Goal: Task Accomplishment & Management: Use online tool/utility

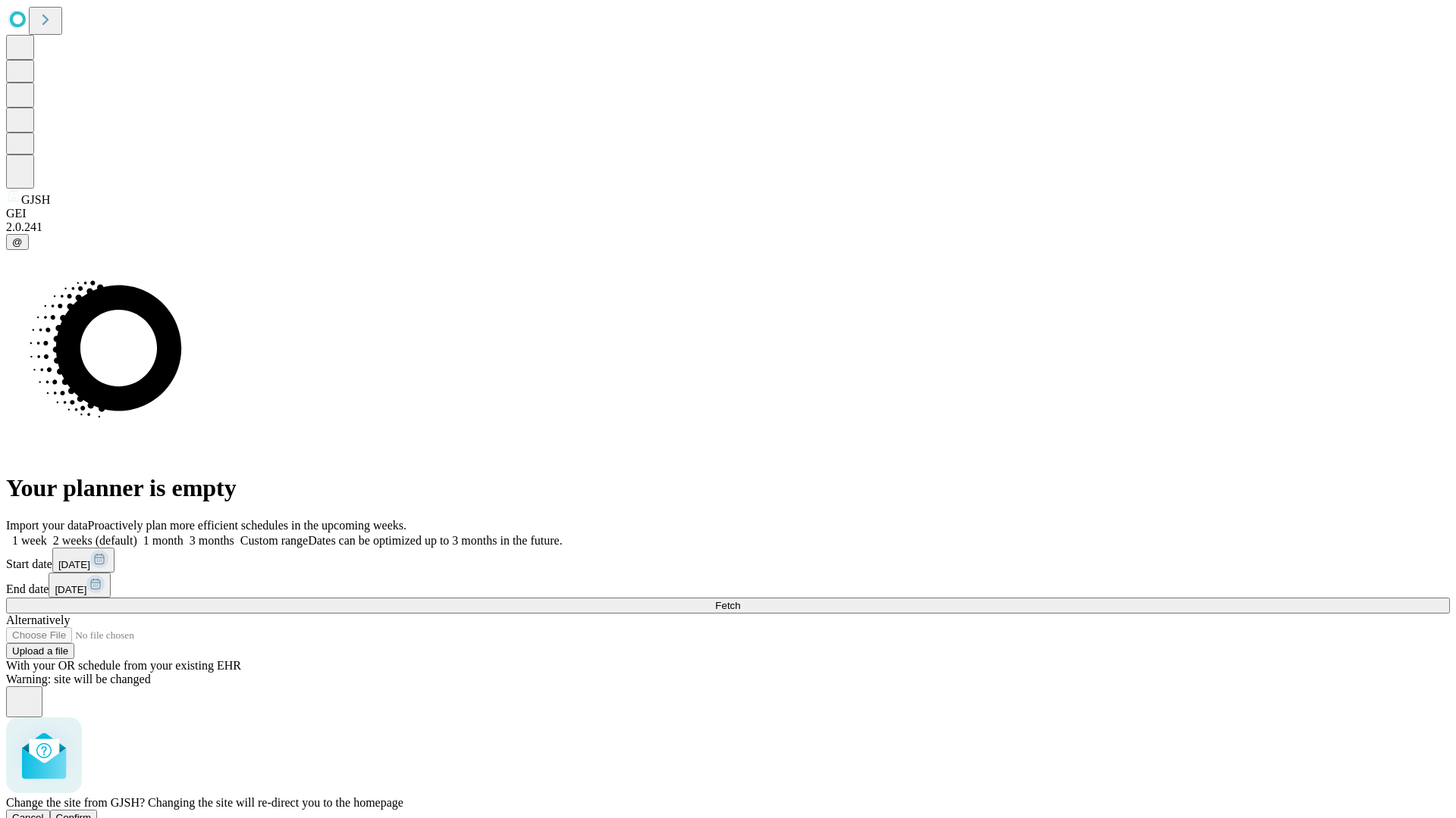
click at [92, 813] on span "Confirm" at bounding box center [74, 818] width 36 height 12
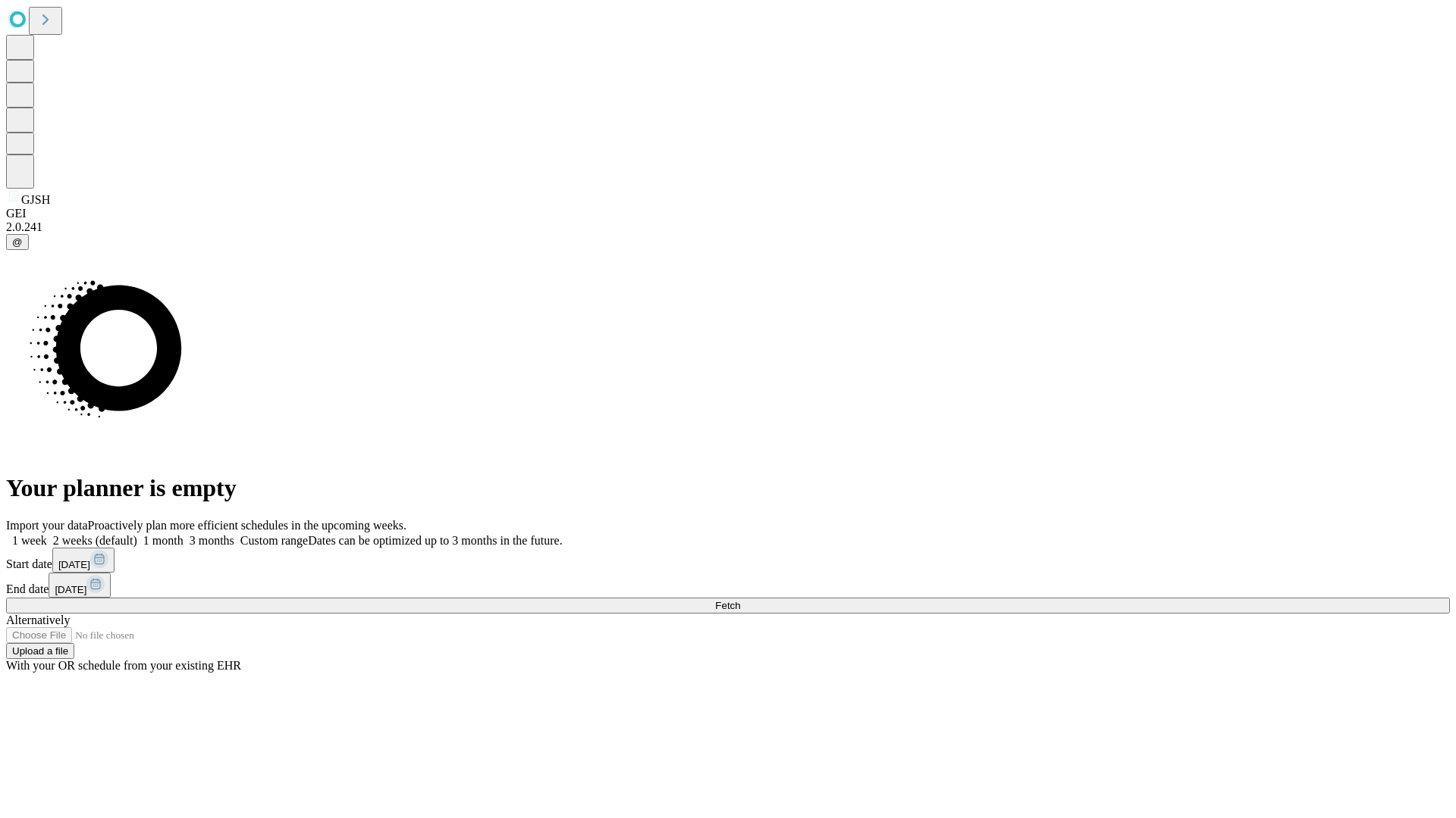
click at [47, 534] on label "1 week" at bounding box center [26, 540] width 41 height 13
click at [740, 600] on span "Fetch" at bounding box center [728, 605] width 25 height 12
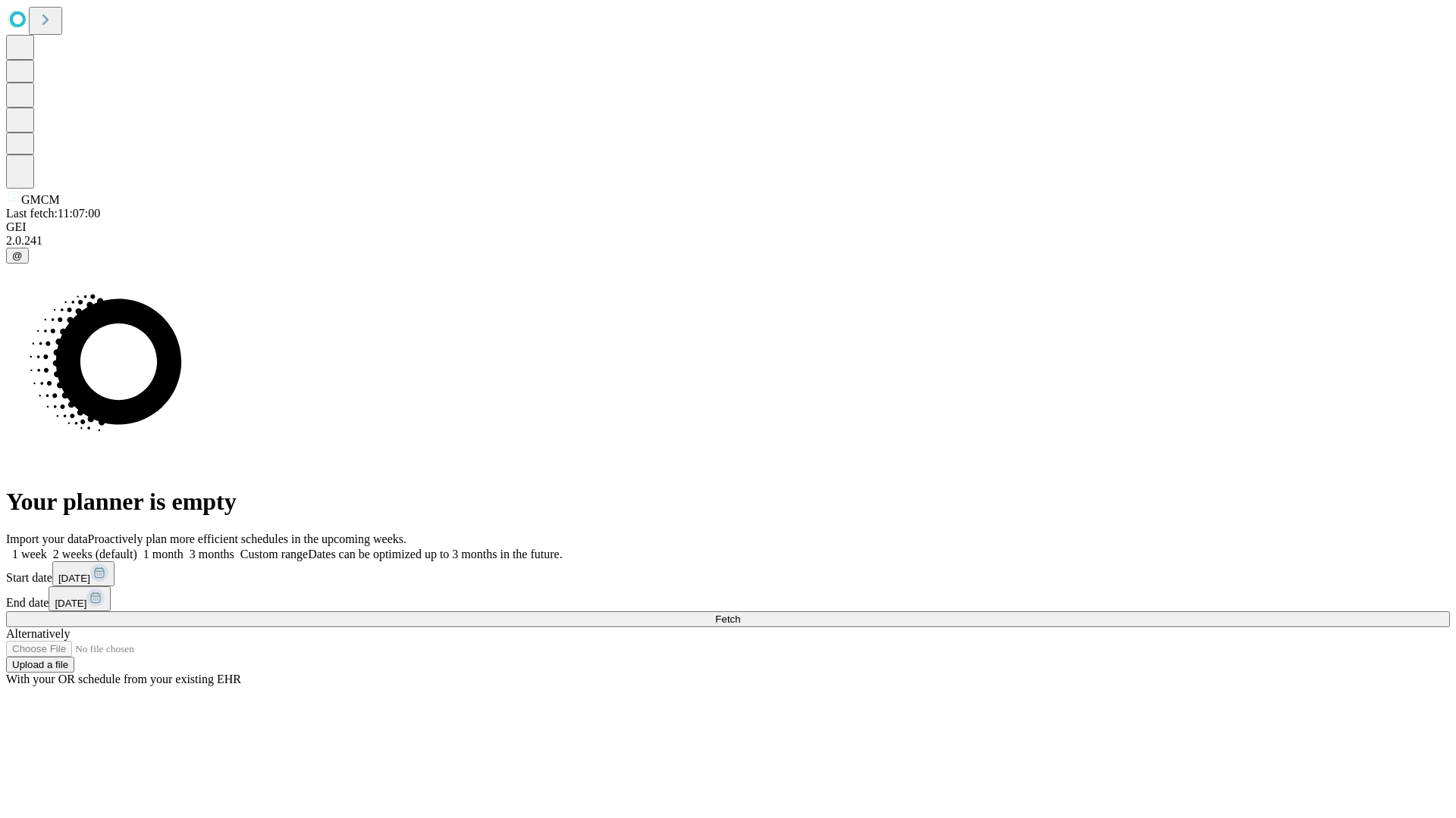
click at [47, 548] on label "1 week" at bounding box center [26, 554] width 41 height 13
click at [740, 614] on span "Fetch" at bounding box center [728, 619] width 25 height 12
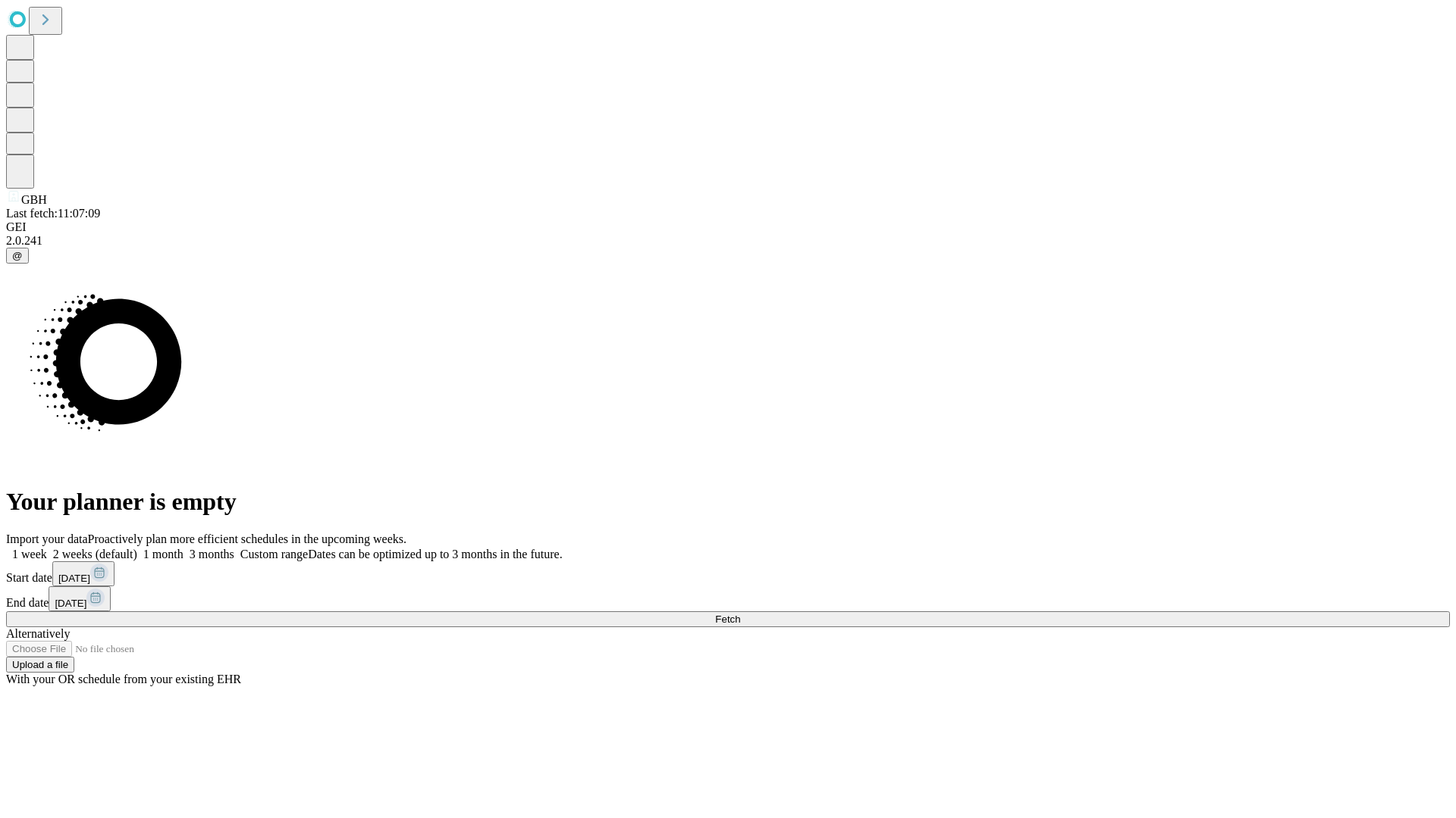
click at [740, 614] on span "Fetch" at bounding box center [728, 619] width 25 height 12
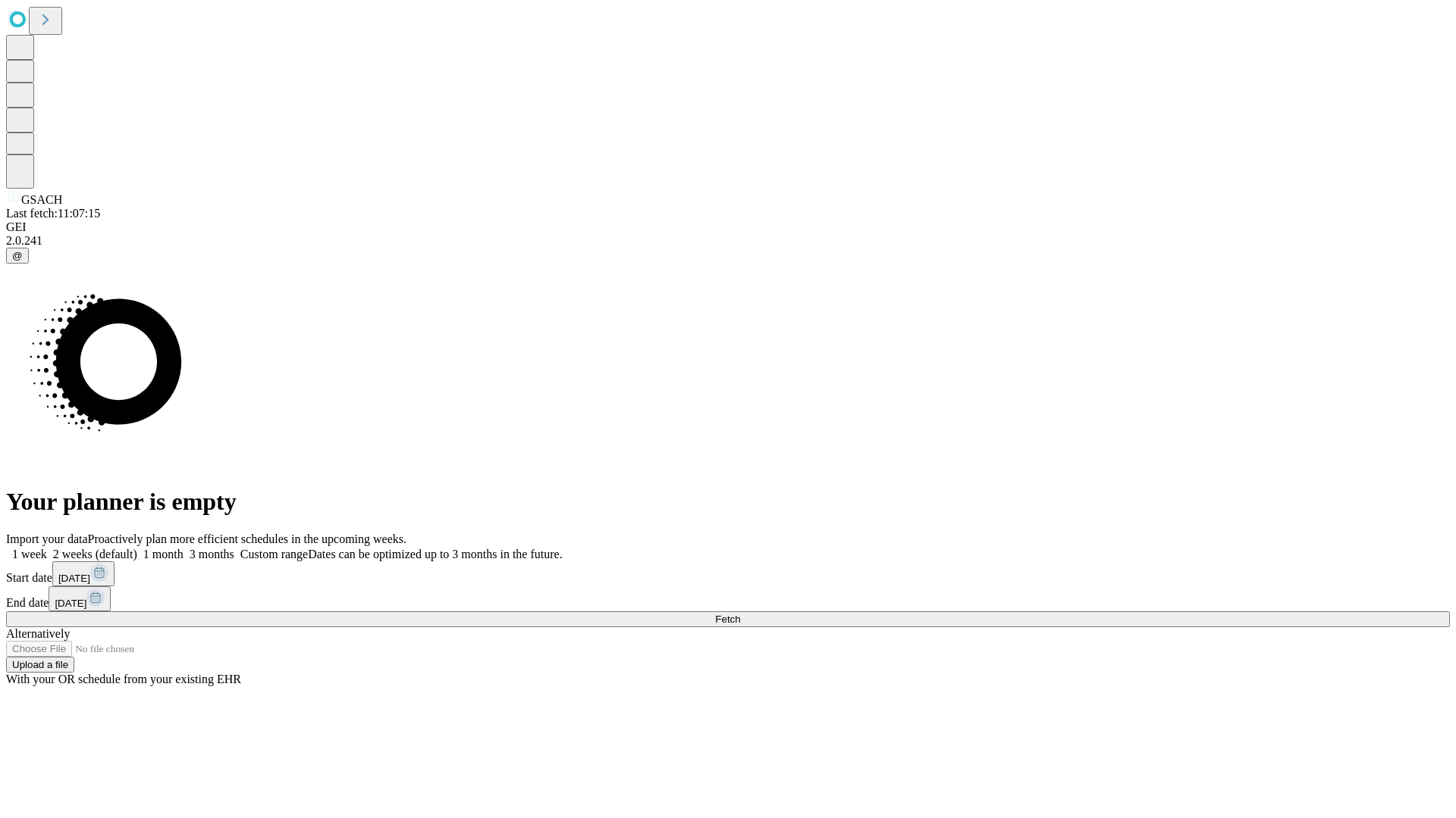
click at [47, 548] on label "1 week" at bounding box center [26, 554] width 41 height 13
click at [740, 614] on span "Fetch" at bounding box center [728, 619] width 25 height 12
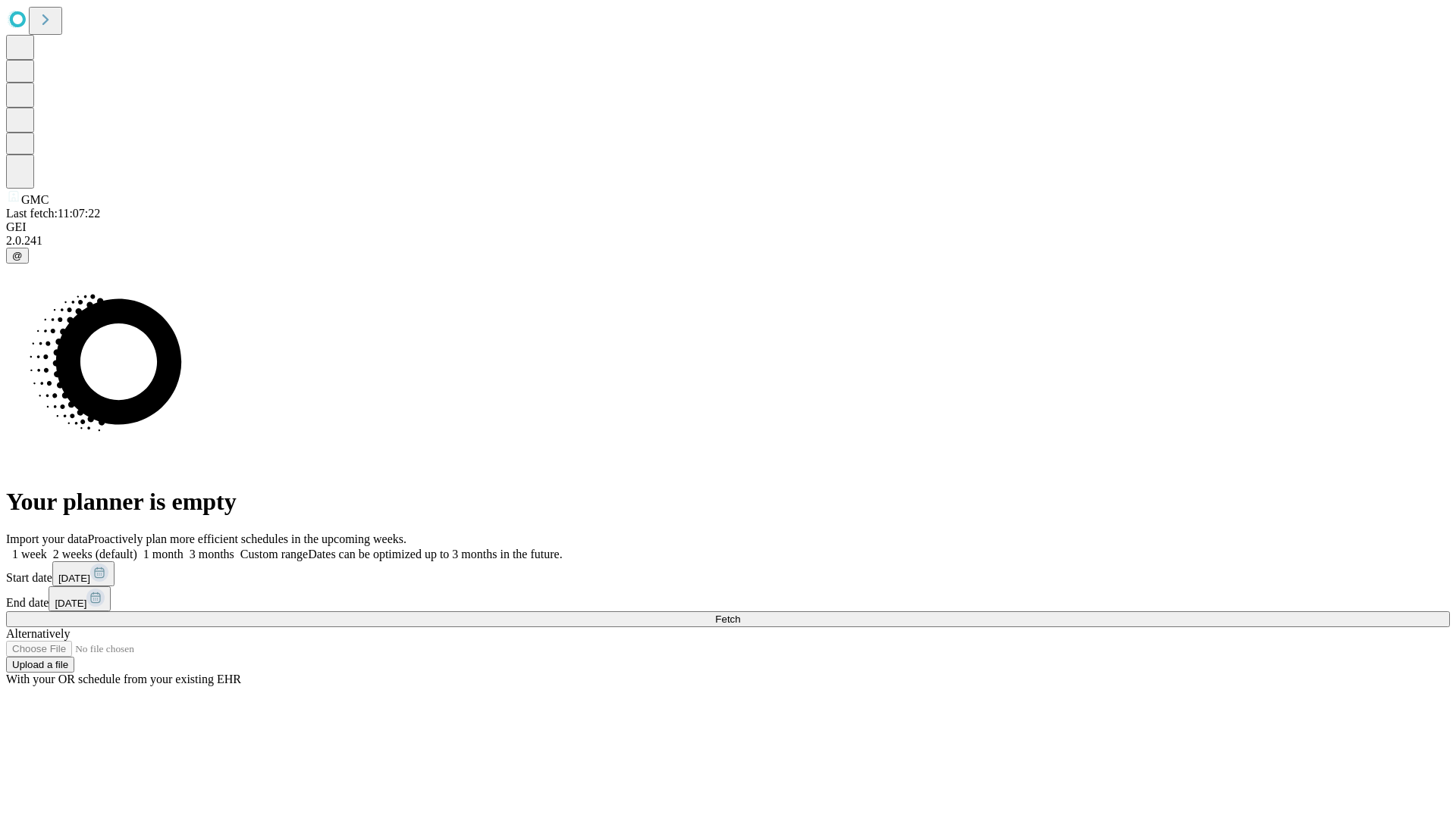
click at [740, 614] on span "Fetch" at bounding box center [728, 619] width 25 height 12
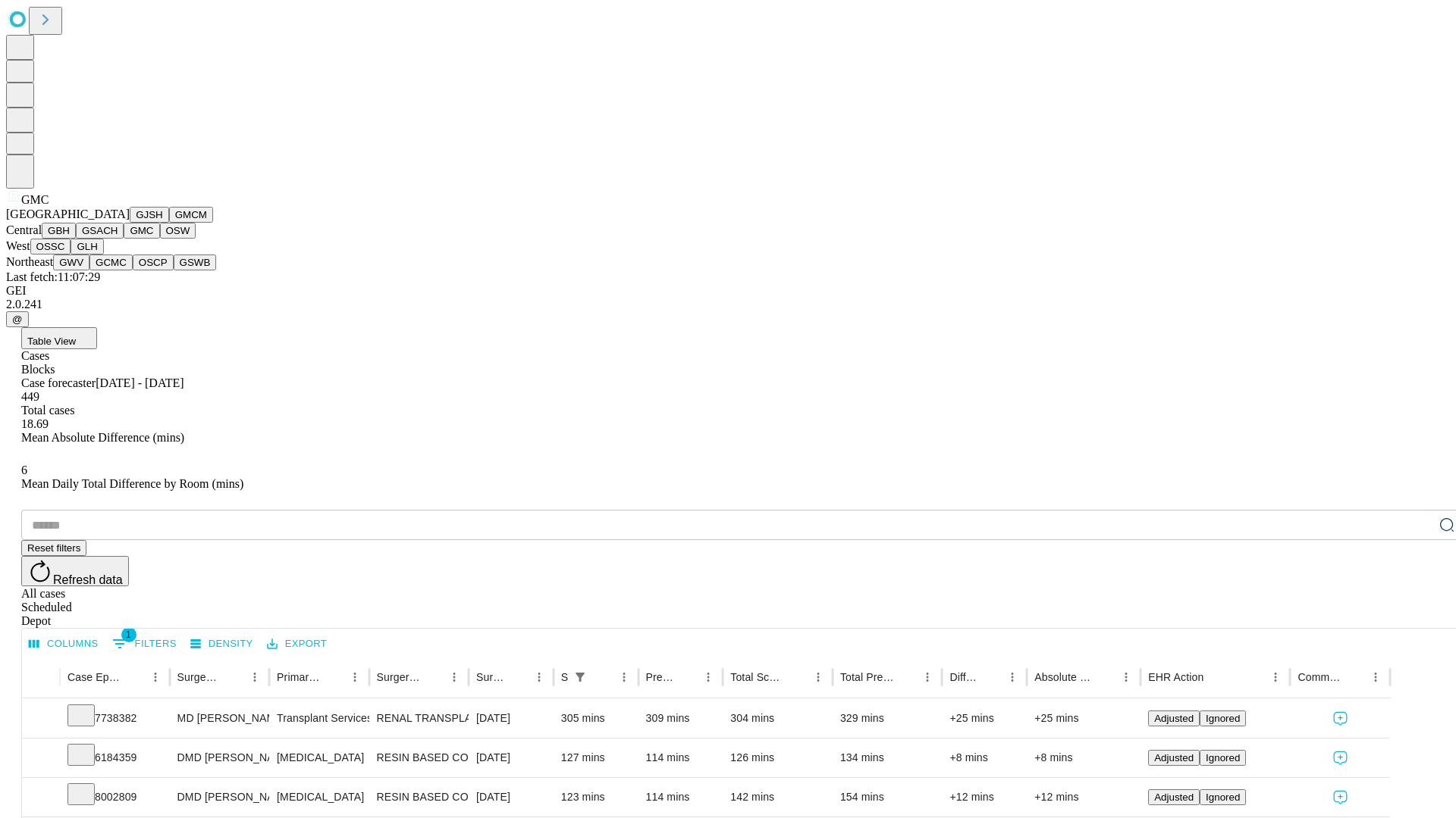
click at [160, 239] on button "OSW" at bounding box center [178, 230] width 36 height 16
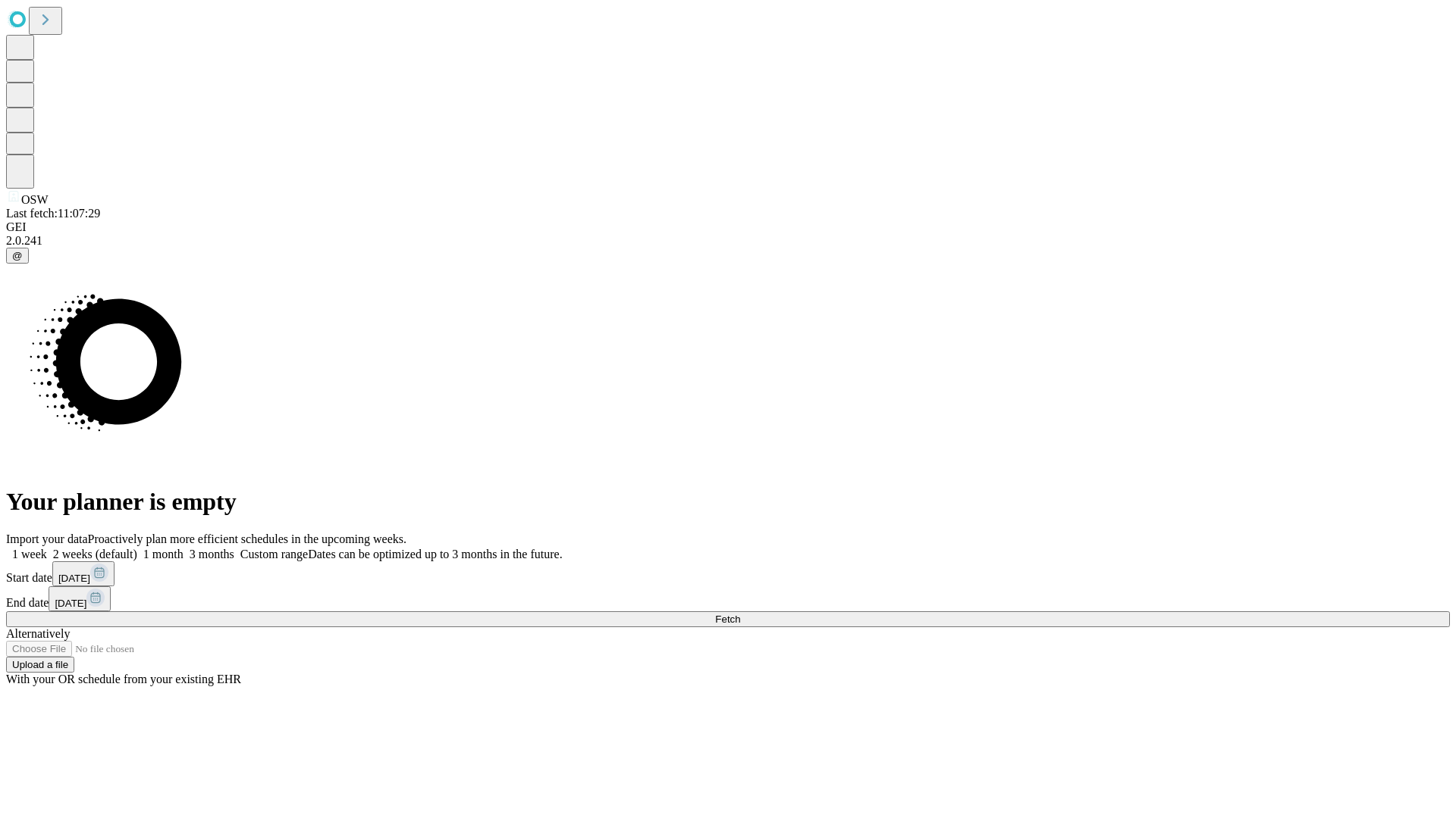
click at [47, 548] on label "1 week" at bounding box center [26, 554] width 41 height 13
click at [740, 614] on span "Fetch" at bounding box center [728, 619] width 25 height 12
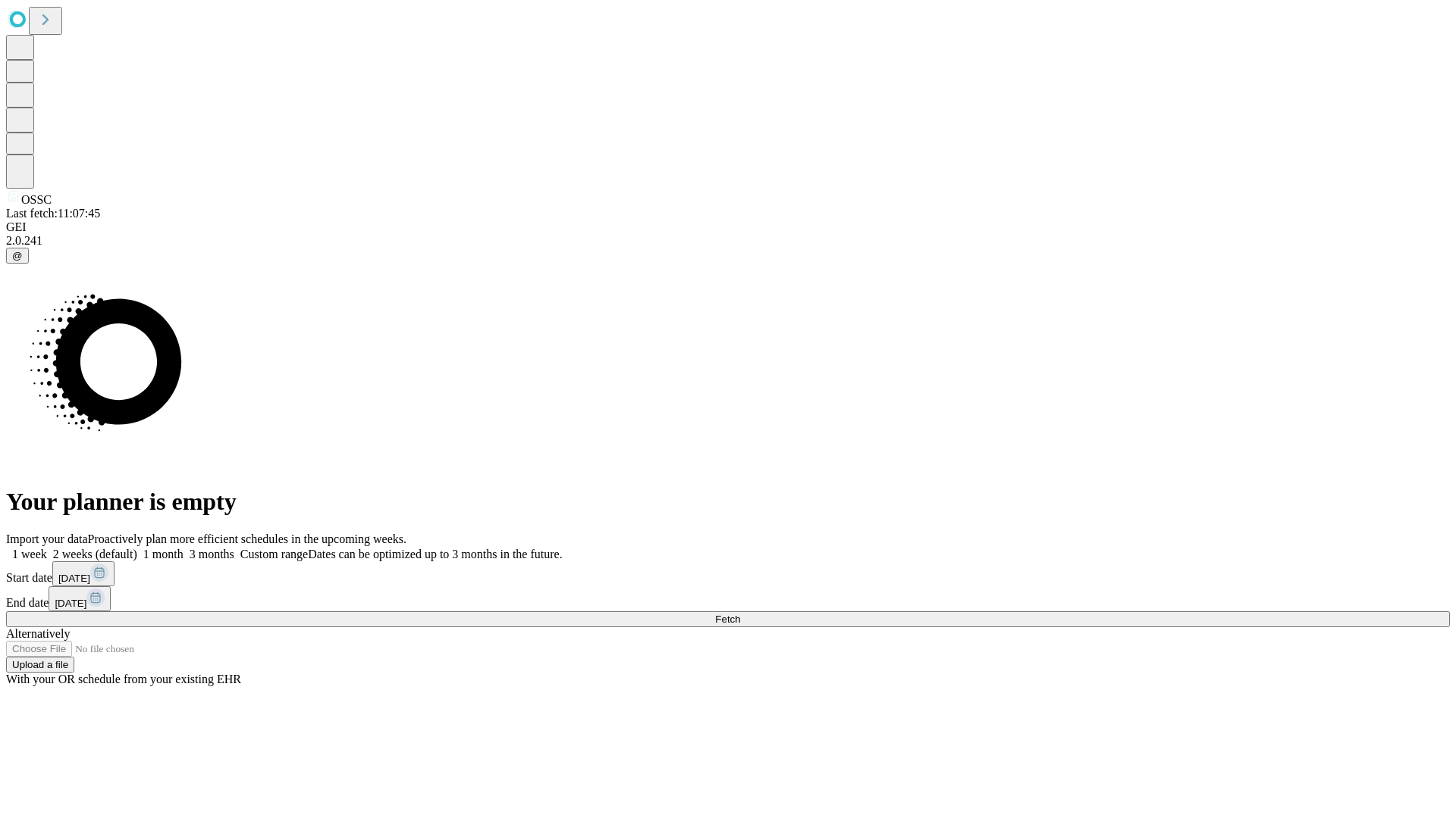
click at [47, 548] on label "1 week" at bounding box center [26, 554] width 41 height 13
click at [740, 614] on span "Fetch" at bounding box center [728, 619] width 25 height 12
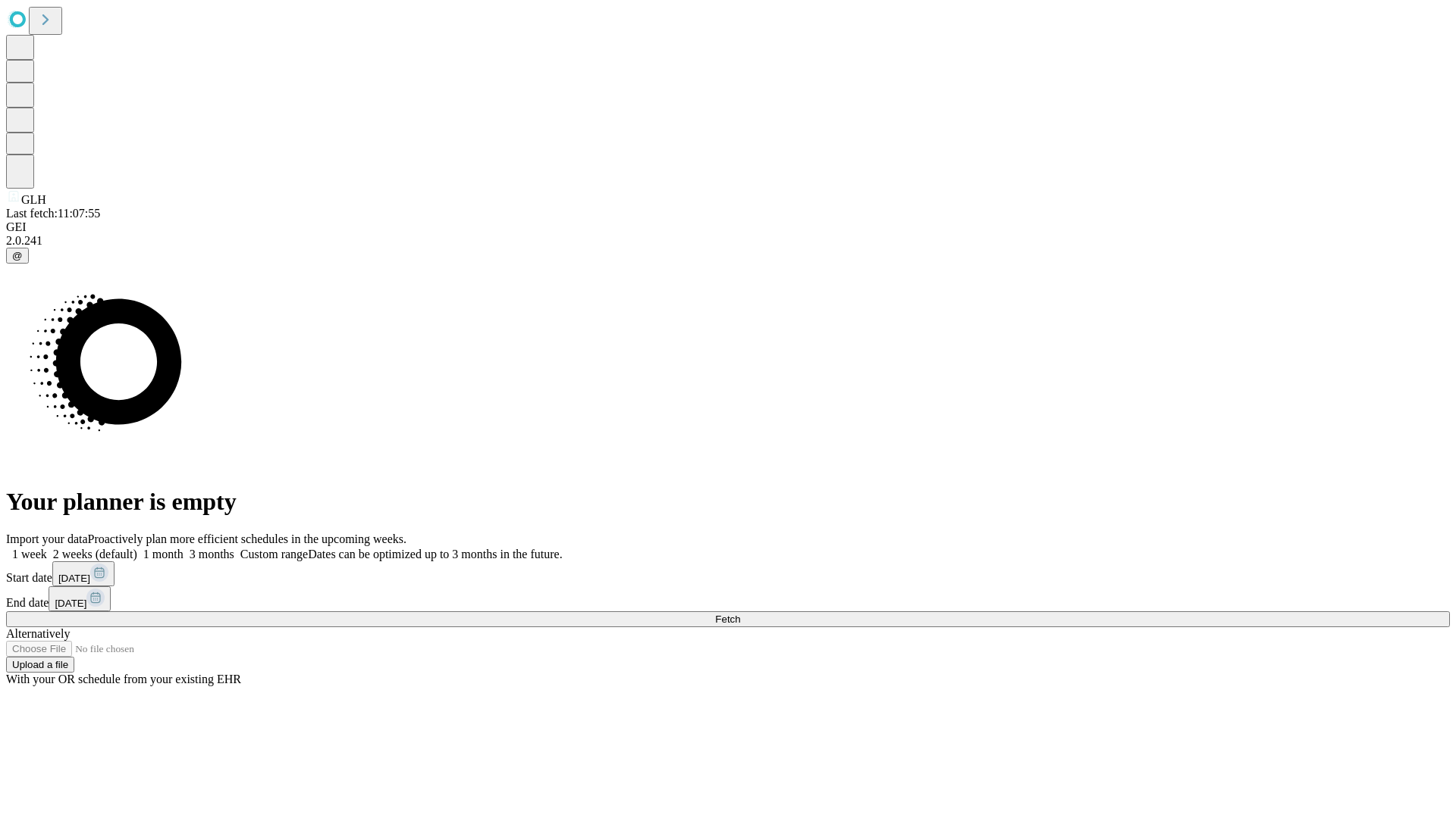
click at [740, 614] on span "Fetch" at bounding box center [728, 619] width 25 height 12
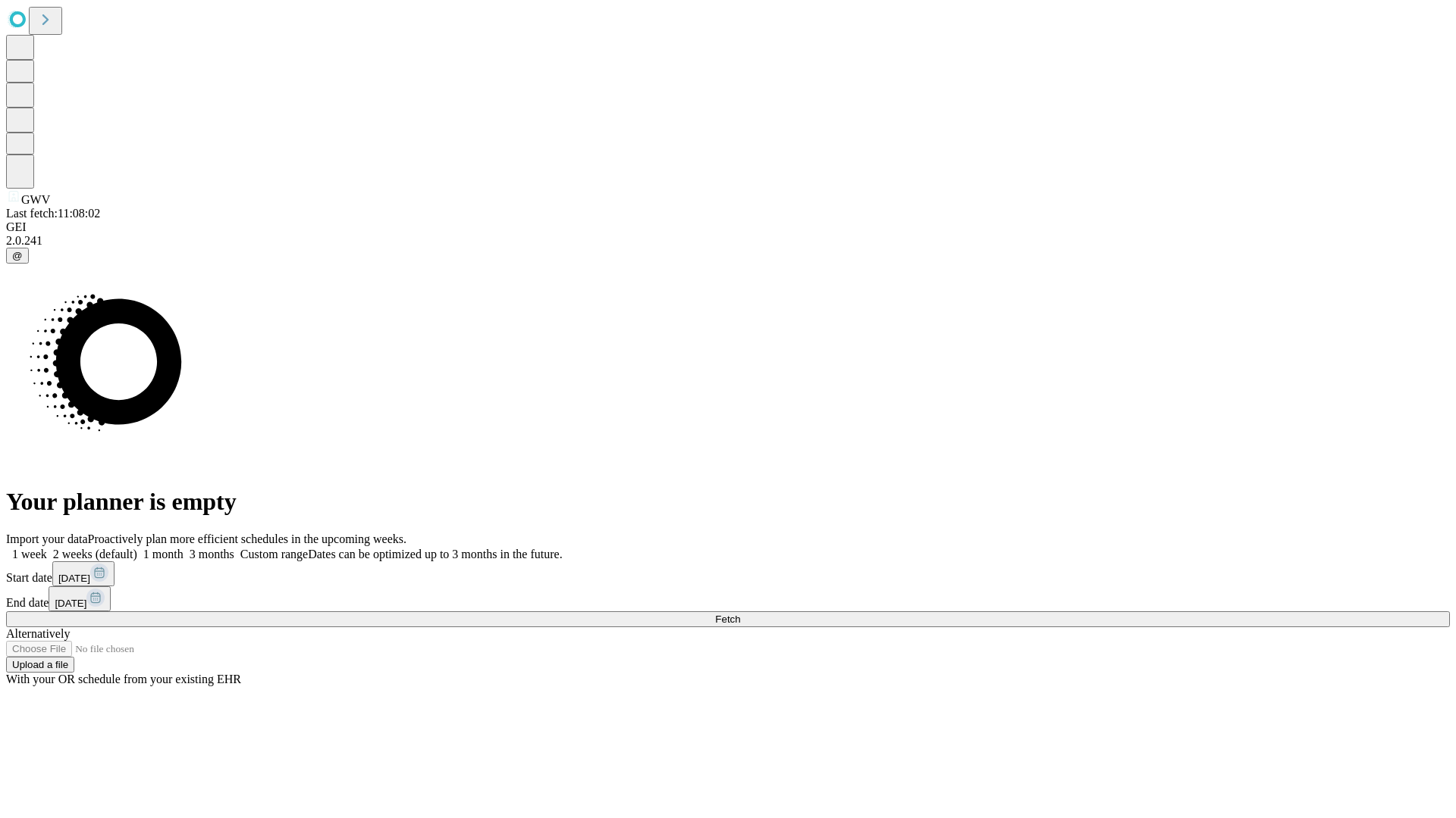
click at [740, 614] on span "Fetch" at bounding box center [728, 619] width 25 height 12
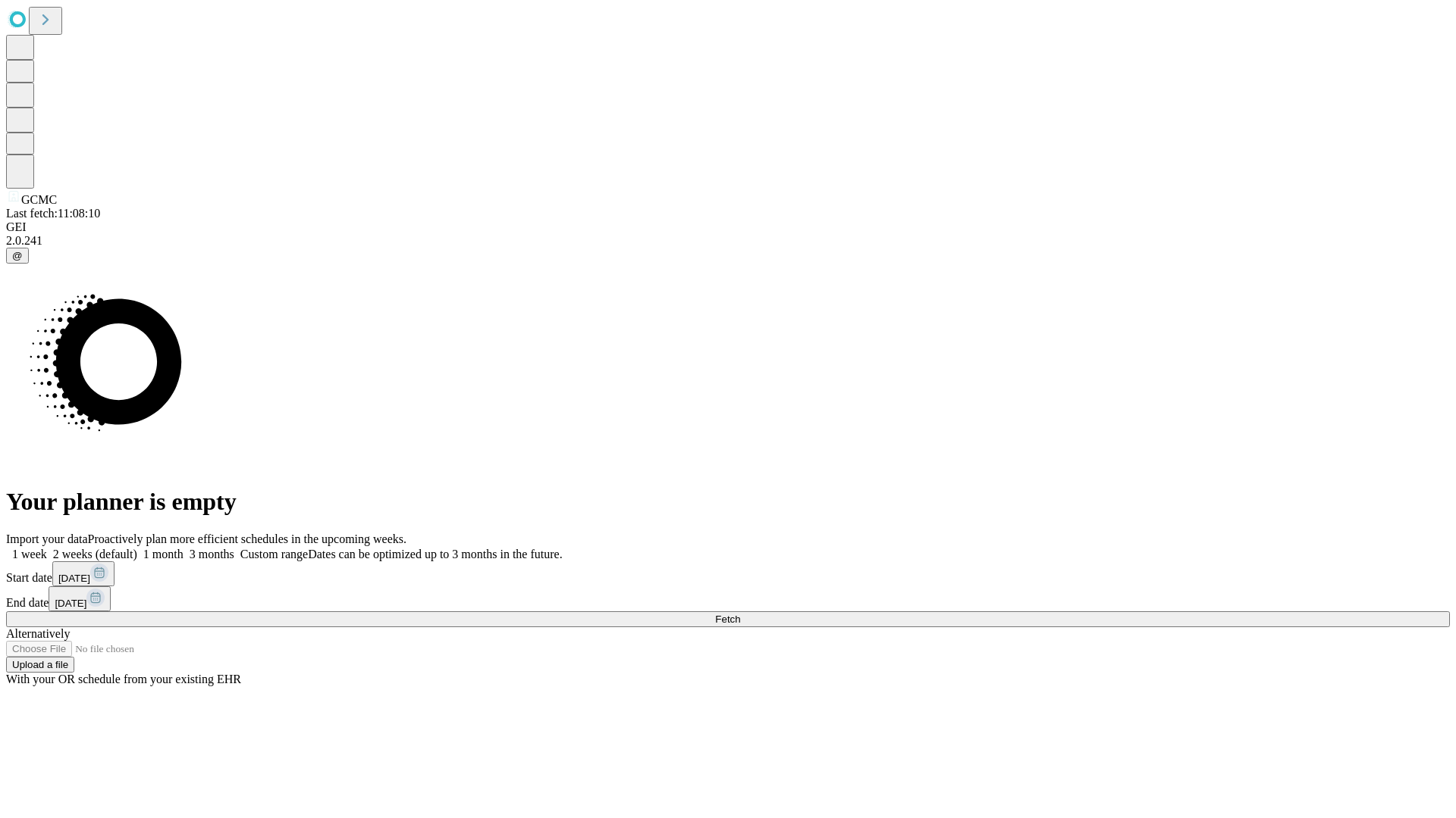
click at [47, 548] on label "1 week" at bounding box center [26, 554] width 41 height 13
click at [740, 614] on span "Fetch" at bounding box center [728, 619] width 25 height 12
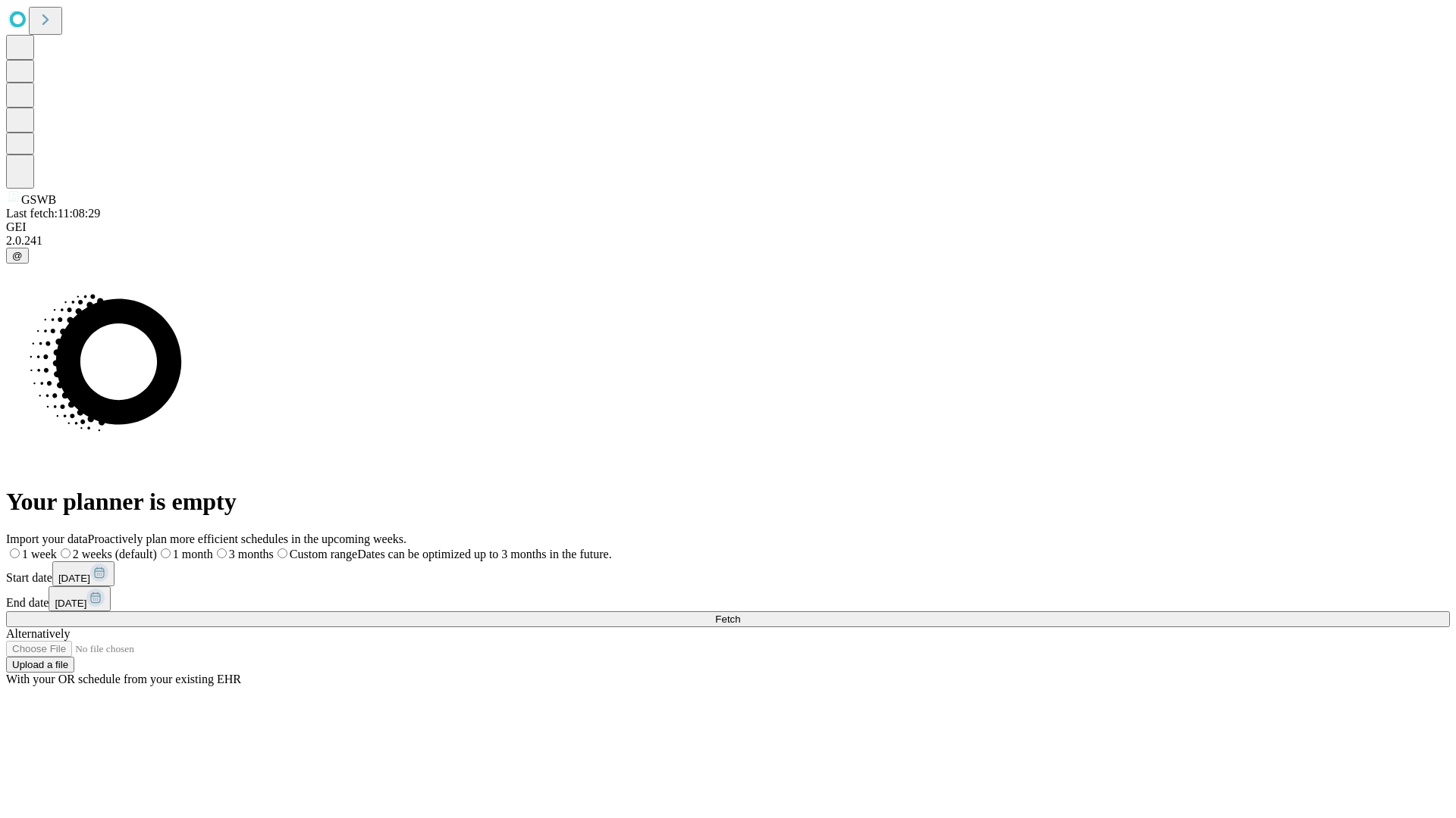
click at [57, 548] on label "1 week" at bounding box center [31, 554] width 50 height 13
click at [740, 614] on span "Fetch" at bounding box center [728, 619] width 25 height 12
